Goal: Information Seeking & Learning: Learn about a topic

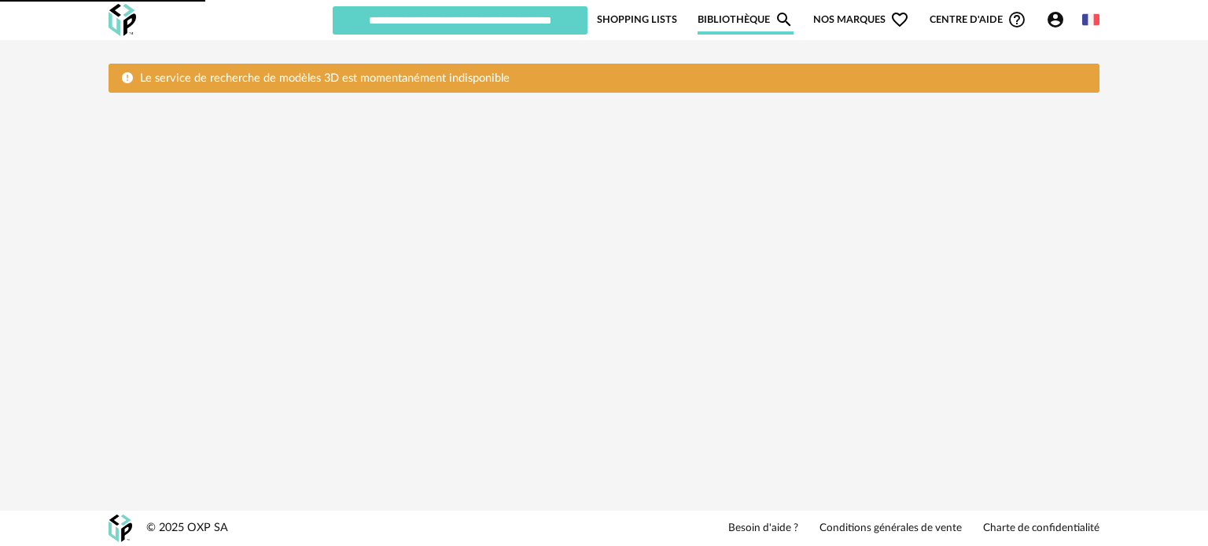
type input "**********"
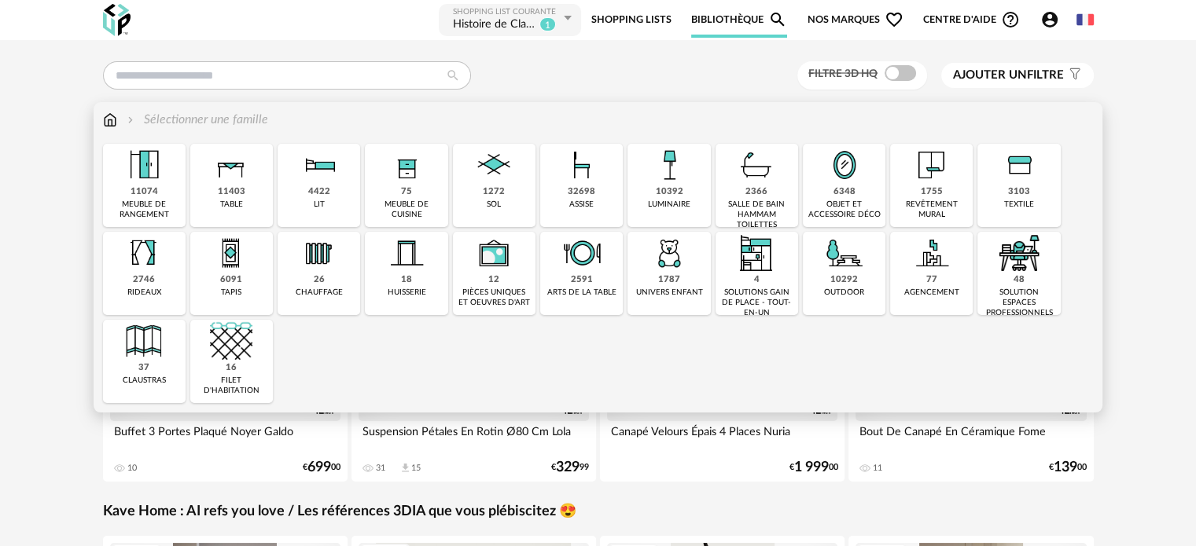
click at [165, 202] on div "meuble de rangement" at bounding box center [144, 210] width 73 height 20
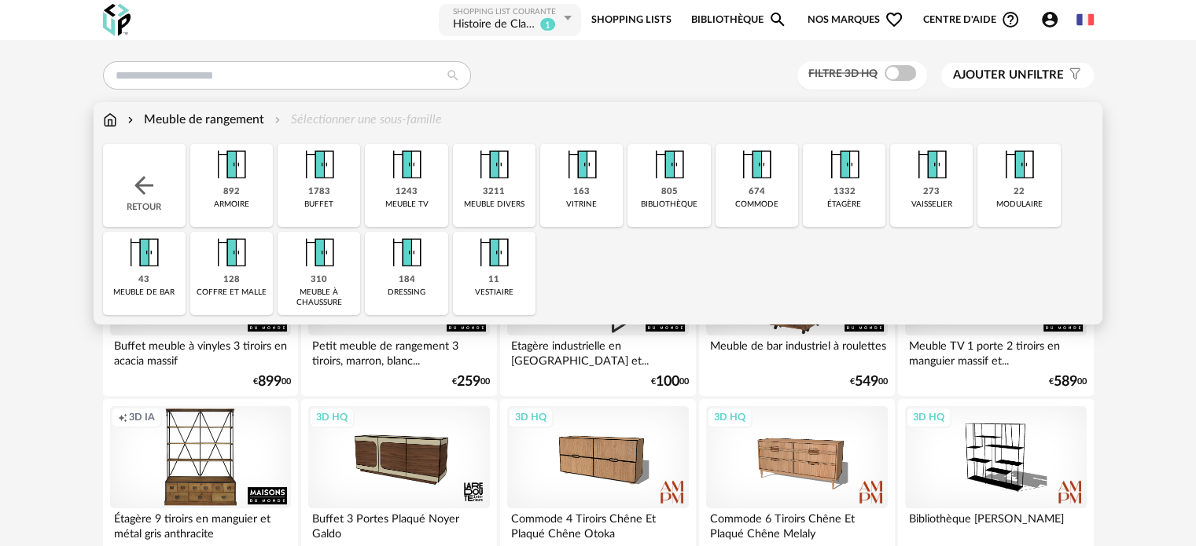
click at [595, 197] on div "163 [GEOGRAPHIC_DATA]" at bounding box center [581, 185] width 83 height 83
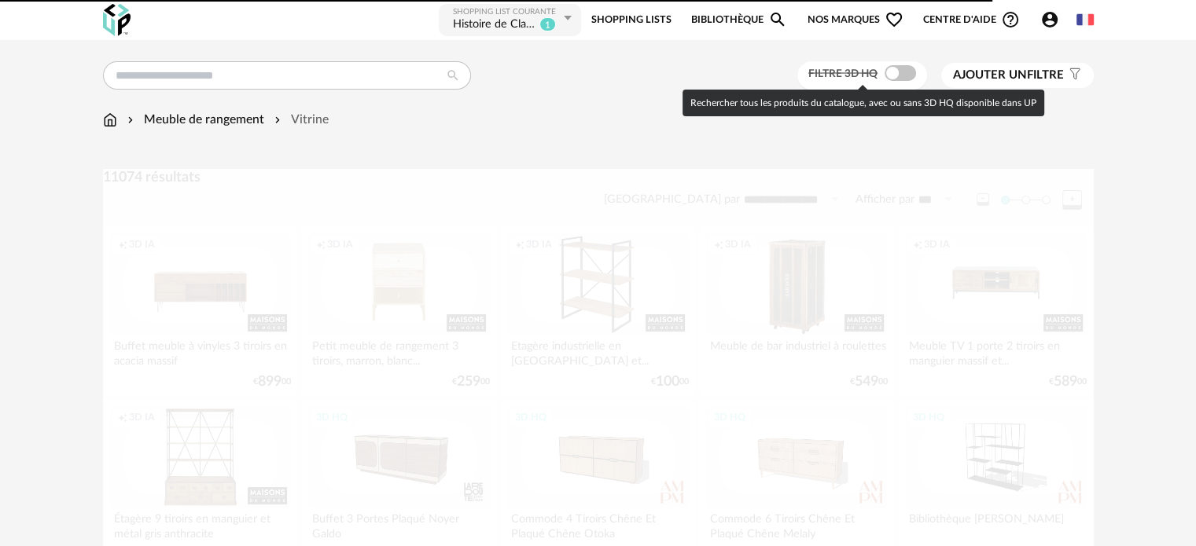
click at [896, 72] on span at bounding box center [900, 73] width 31 height 16
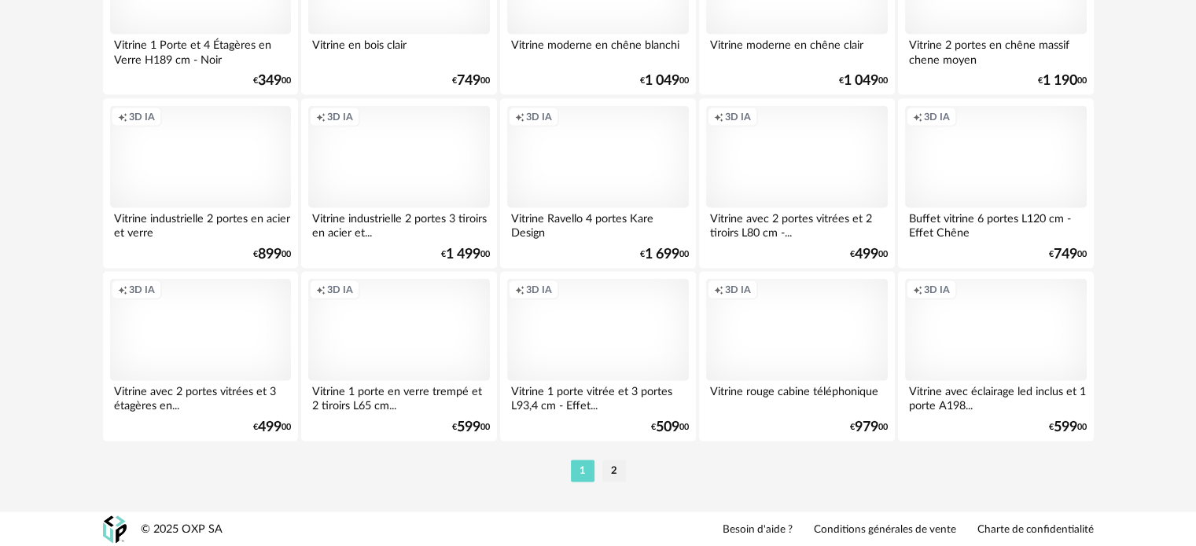
scroll to position [3244, 0]
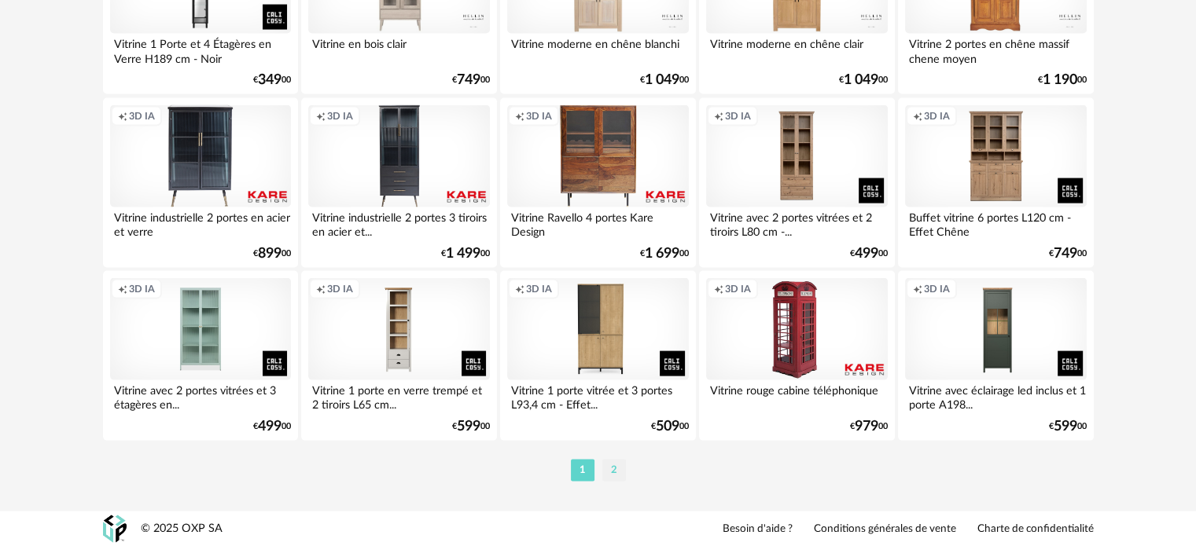
click at [613, 473] on li "2" at bounding box center [614, 471] width 24 height 22
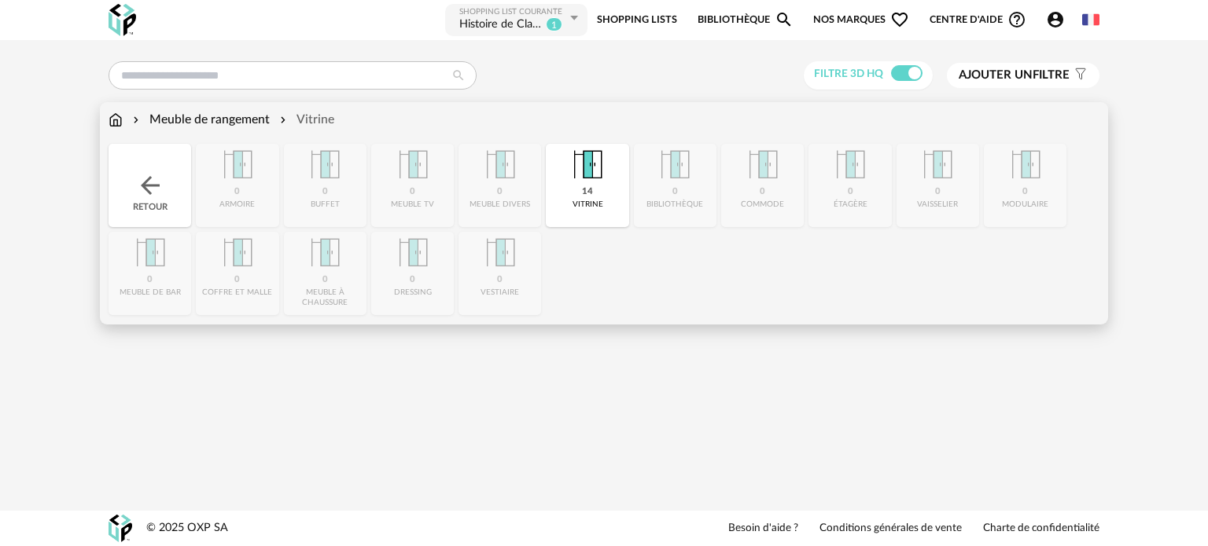
click at [221, 113] on div "Meuble de rangement" at bounding box center [200, 120] width 140 height 18
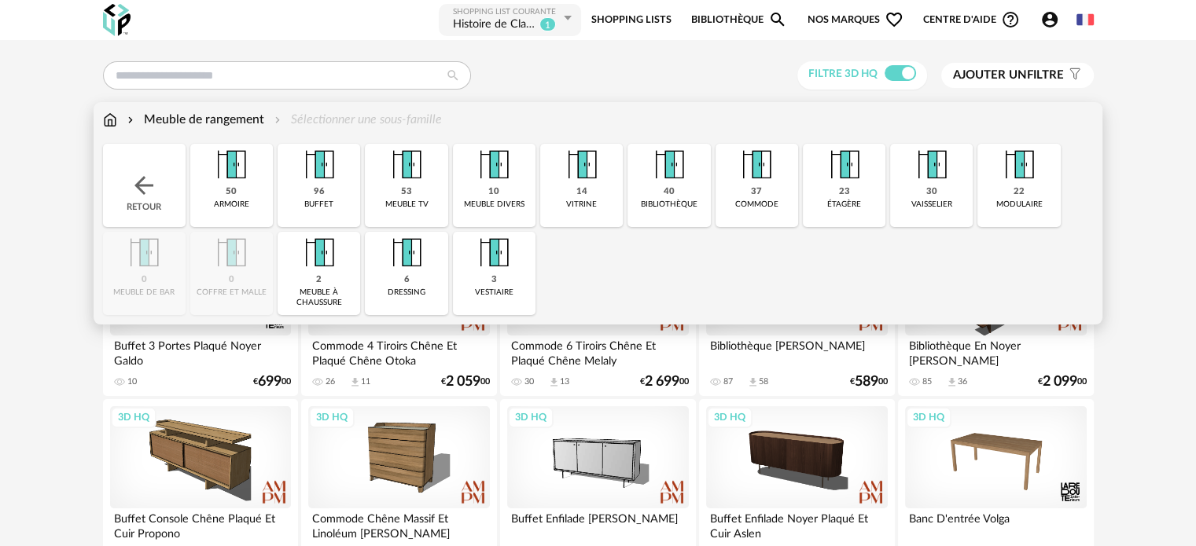
click at [583, 197] on div "14" at bounding box center [581, 192] width 11 height 12
